Goal: Download file/media

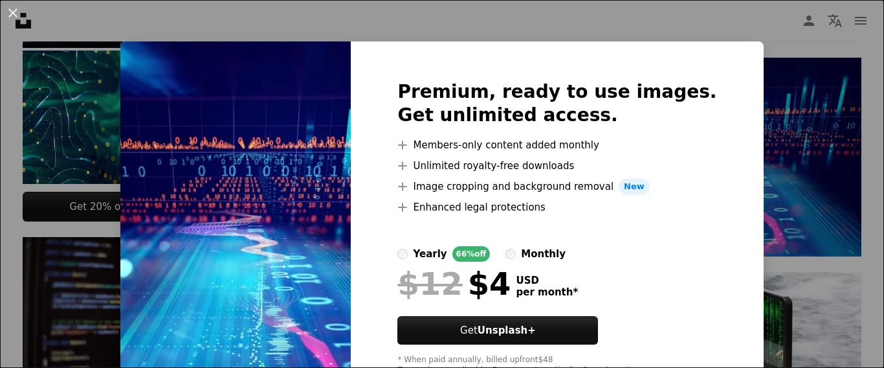
click at [824, 140] on div "An X shape Premium, ready to use images. Get unlimited access. A plus sign Memb…" at bounding box center [442, 184] width 884 height 368
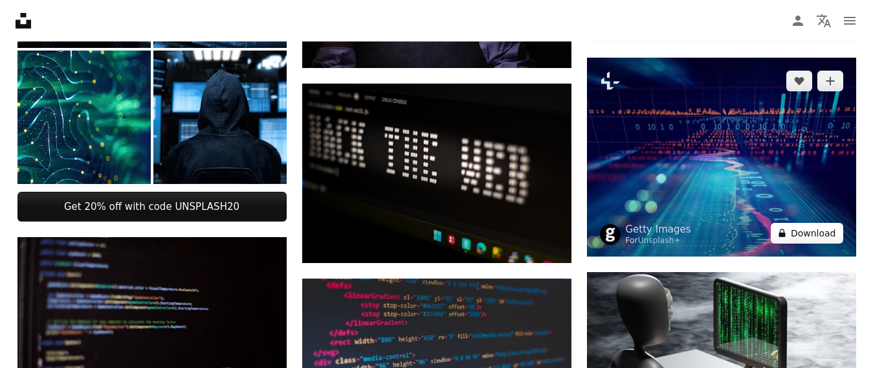
click at [787, 230] on icon "A lock" at bounding box center [782, 233] width 10 height 10
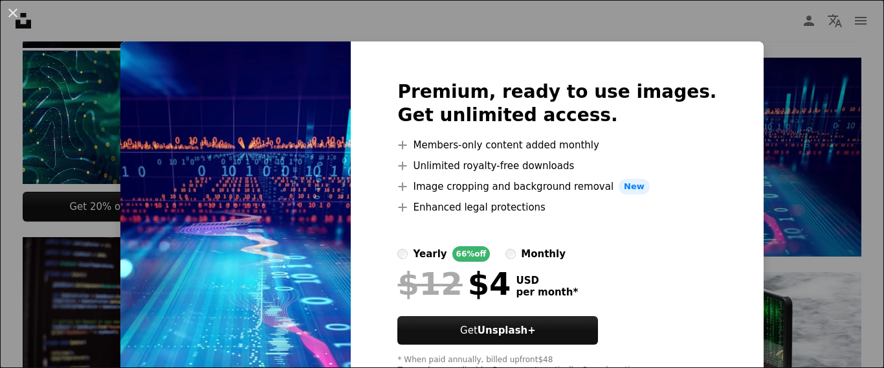
click at [773, 145] on div "An X shape Premium, ready to use images. Get unlimited access. A plus sign Memb…" at bounding box center [442, 184] width 884 height 368
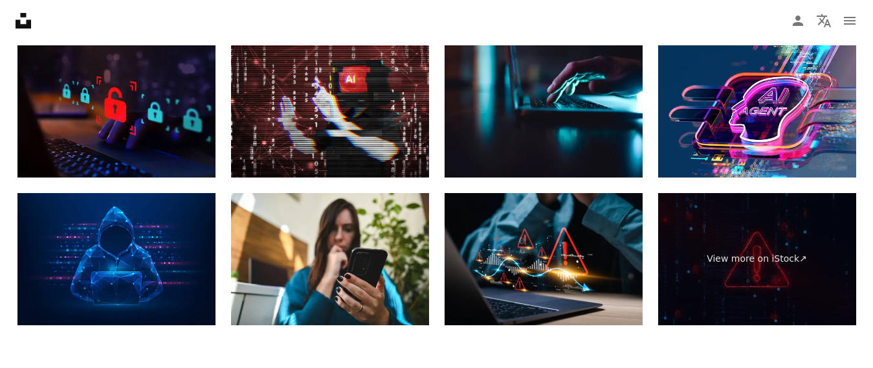
scroll to position [2200, 0]
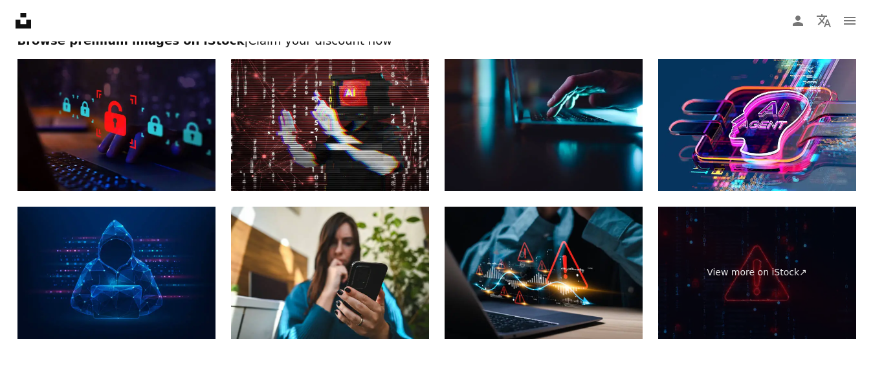
drag, startPoint x: 137, startPoint y: 236, endPoint x: 145, endPoint y: 244, distance: 11.0
click at [145, 244] on img at bounding box center [116, 272] width 198 height 132
